Goal: Transaction & Acquisition: Obtain resource

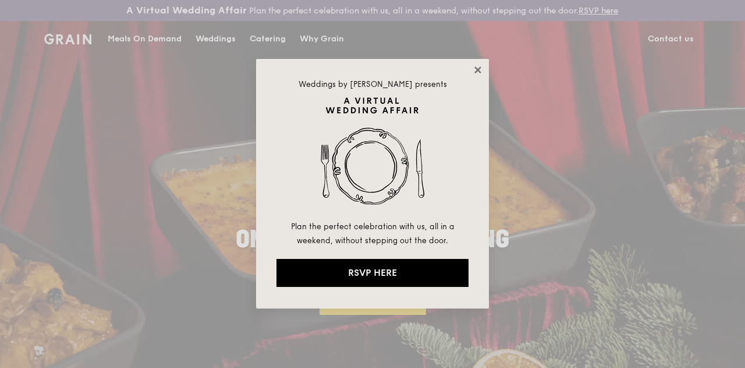
click at [478, 68] on icon at bounding box center [478, 70] width 10 height 10
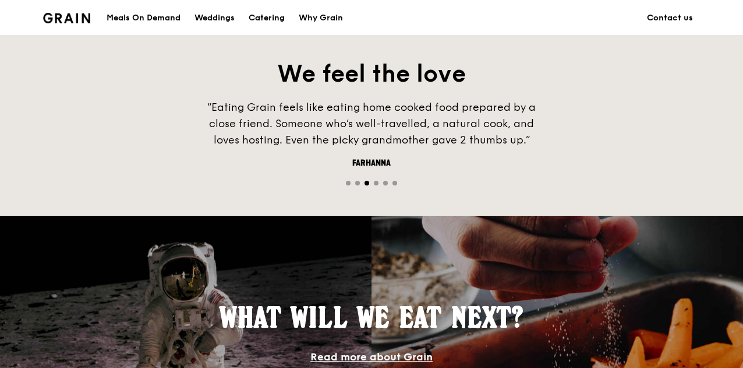
scroll to position [635, 0]
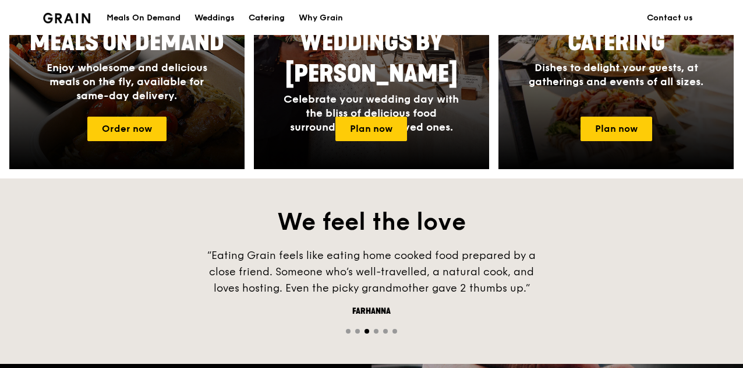
click at [274, 18] on div "Catering" at bounding box center [267, 18] width 36 height 35
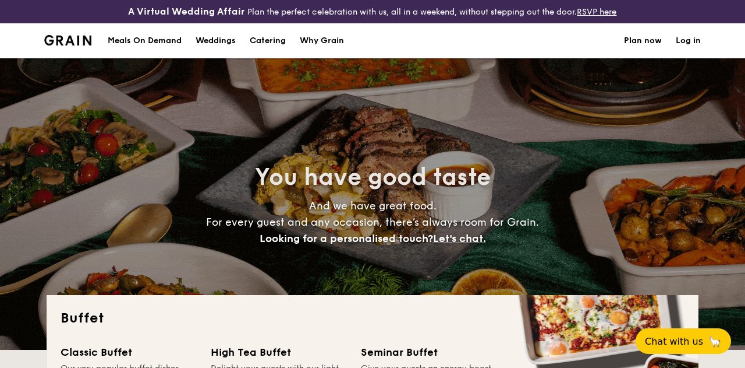
select select
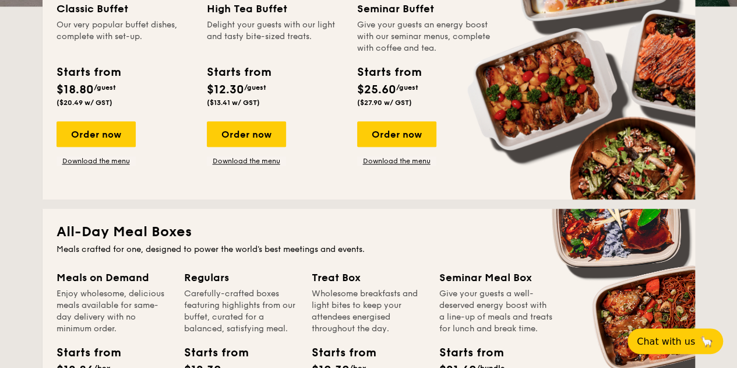
scroll to position [349, 0]
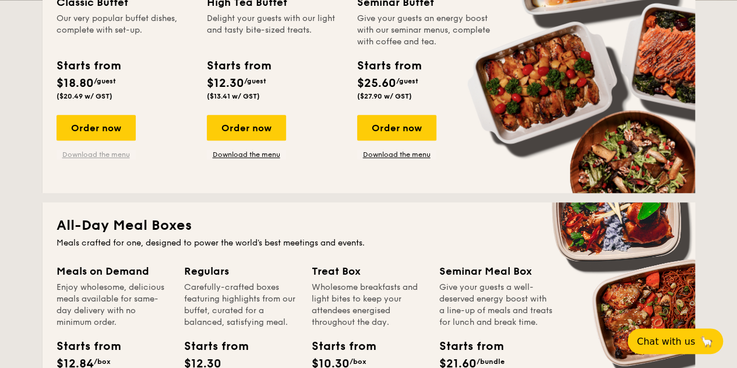
click at [97, 159] on link "Download the menu" at bounding box center [95, 154] width 79 height 9
